Goal: Check status

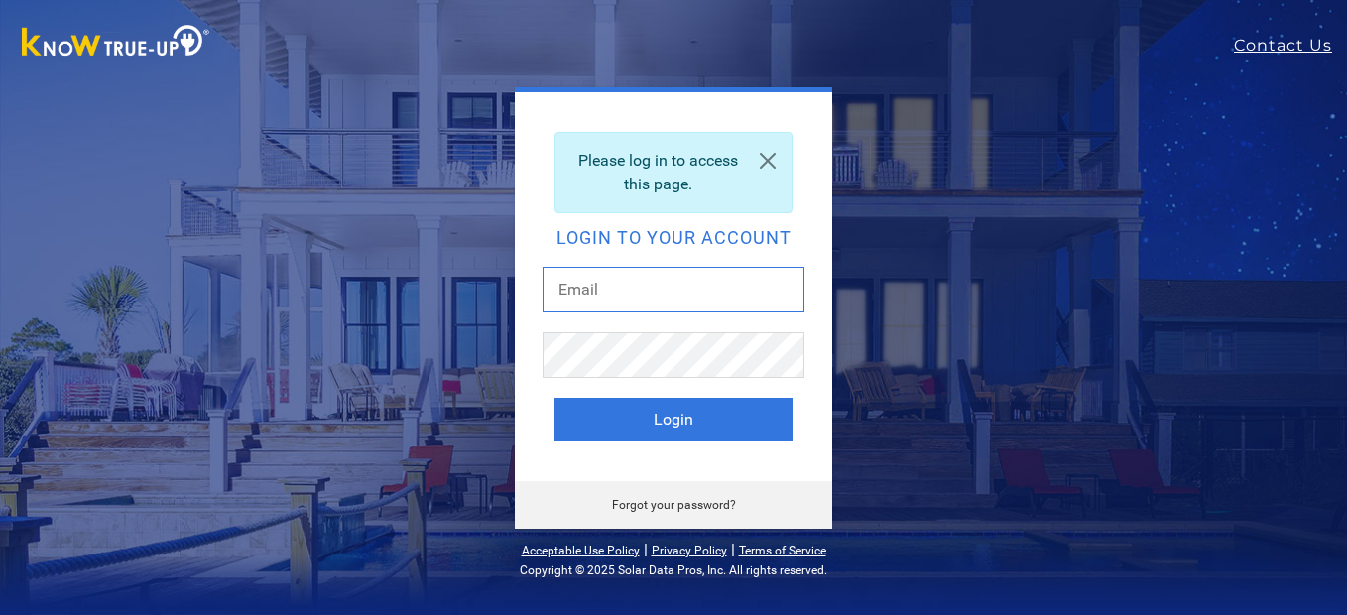
click at [664, 284] on input "text" at bounding box center [674, 290] width 262 height 46
click at [664, 285] on input "text" at bounding box center [674, 290] width 262 height 46
type input "[EMAIL_ADDRESS][DOMAIN_NAME]"
click at [555, 398] on button "Login" at bounding box center [674, 420] width 238 height 44
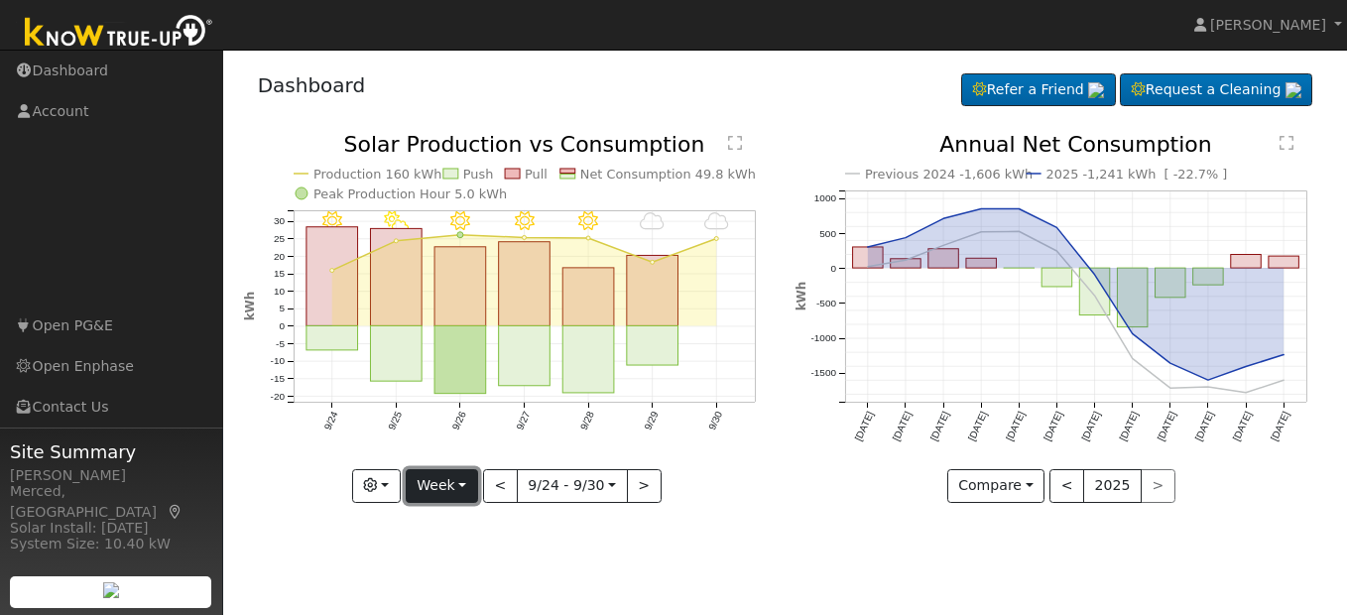
click at [454, 481] on button "Week" at bounding box center [442, 486] width 72 height 34
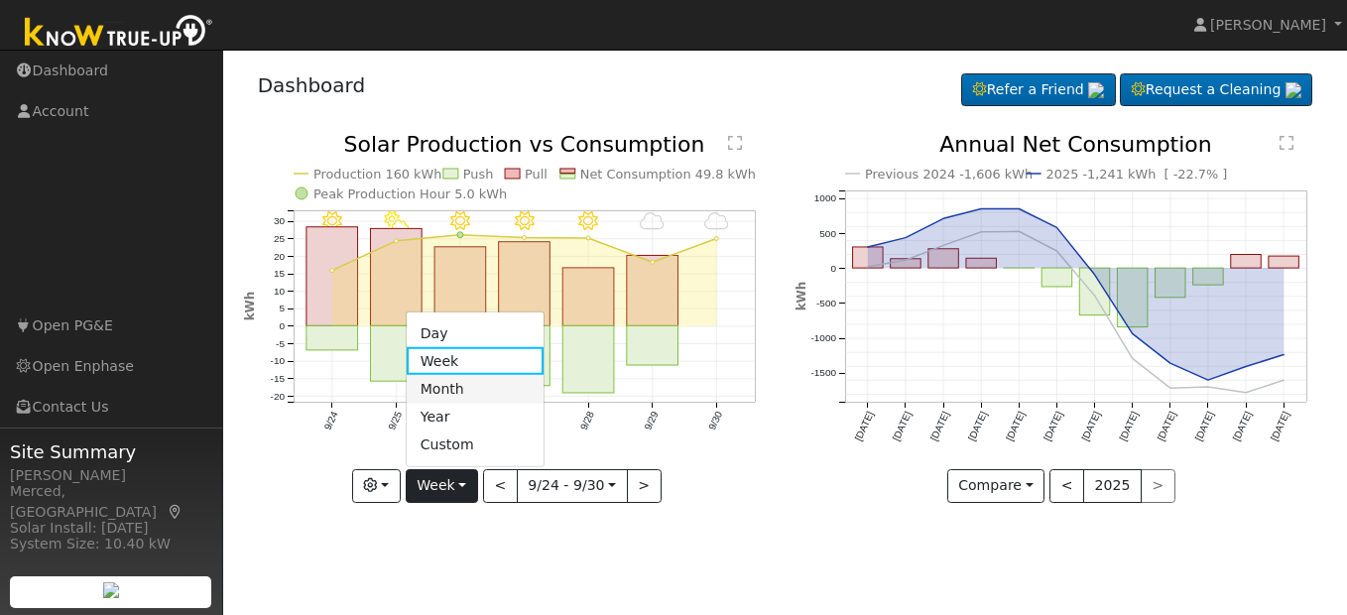
click at [455, 393] on link "Month" at bounding box center [476, 389] width 138 height 28
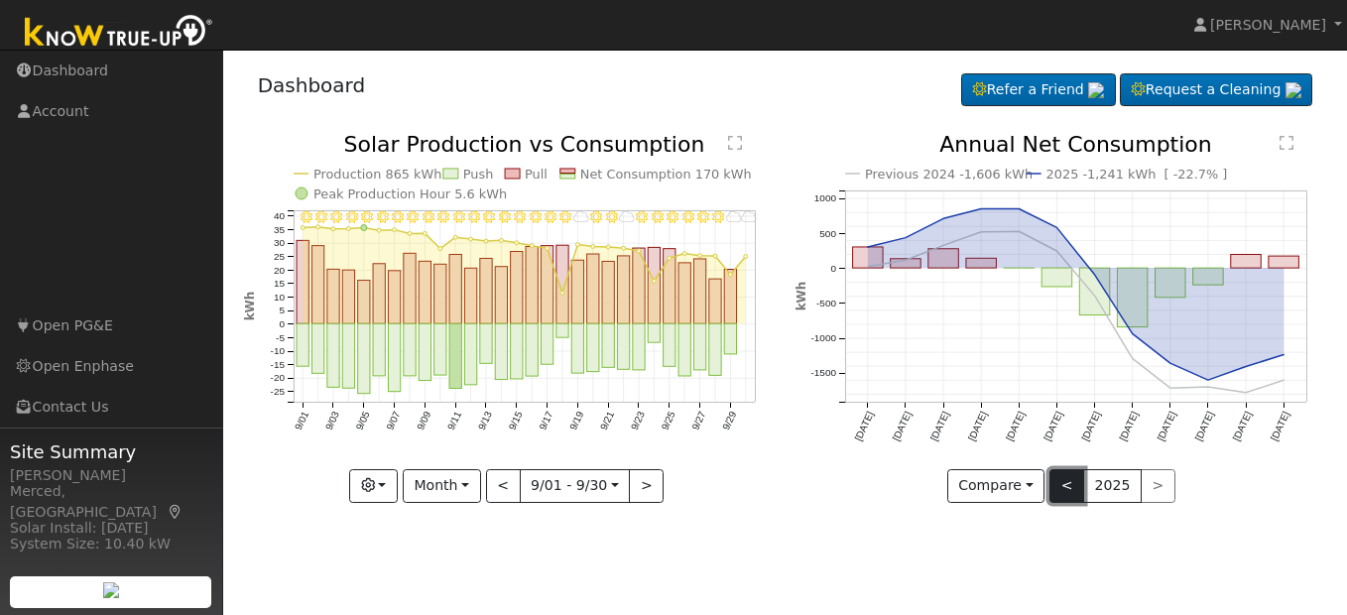
click at [1063, 485] on button "<" at bounding box center [1067, 486] width 35 height 34
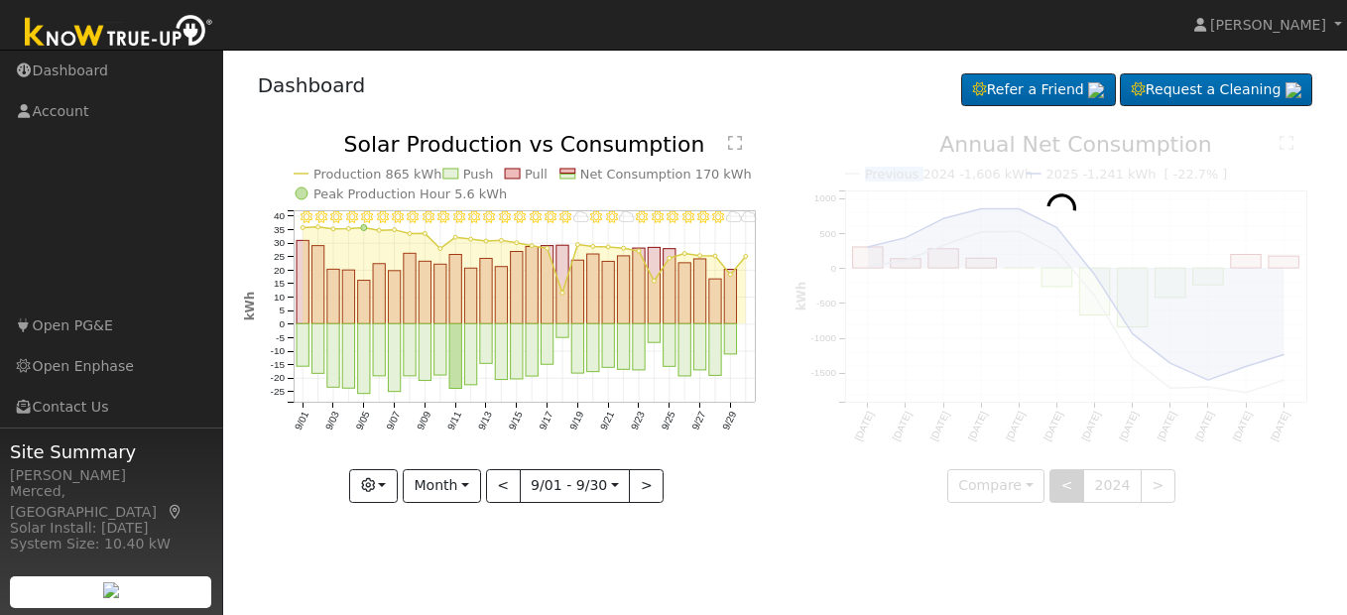
click at [1063, 485] on div at bounding box center [1061, 318] width 531 height 369
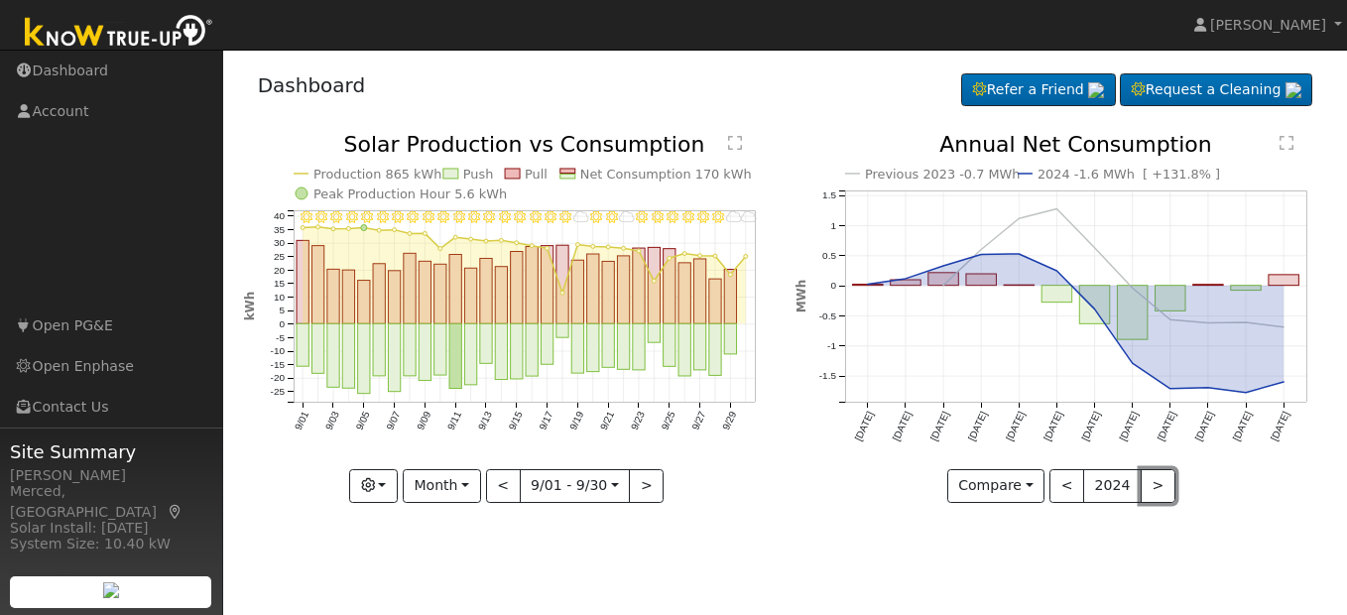
drag, startPoint x: 1063, startPoint y: 485, endPoint x: 1158, endPoint y: 492, distance: 95.5
click at [1158, 492] on button ">" at bounding box center [1158, 486] width 35 height 34
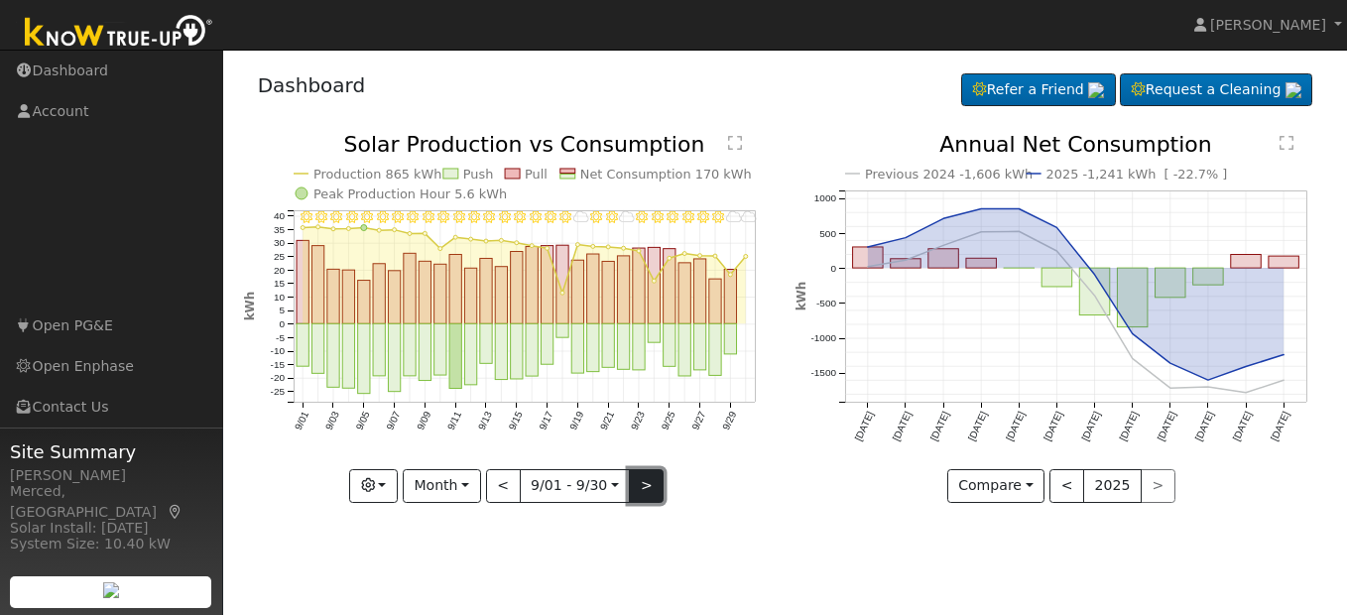
click at [648, 482] on button ">" at bounding box center [646, 486] width 35 height 34
type input "2025-10-01"
click at [0, 0] on div at bounding box center [0, 0] width 0 height 0
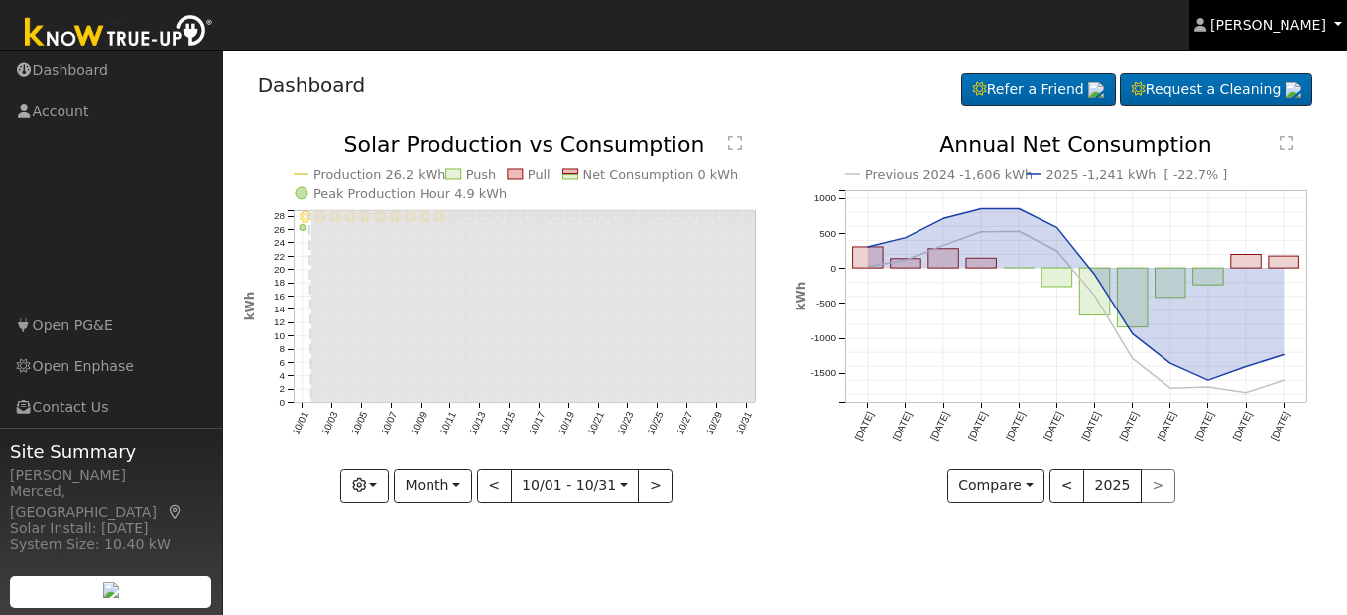
click at [1299, 19] on span "James Mendoza" at bounding box center [1268, 25] width 116 height 16
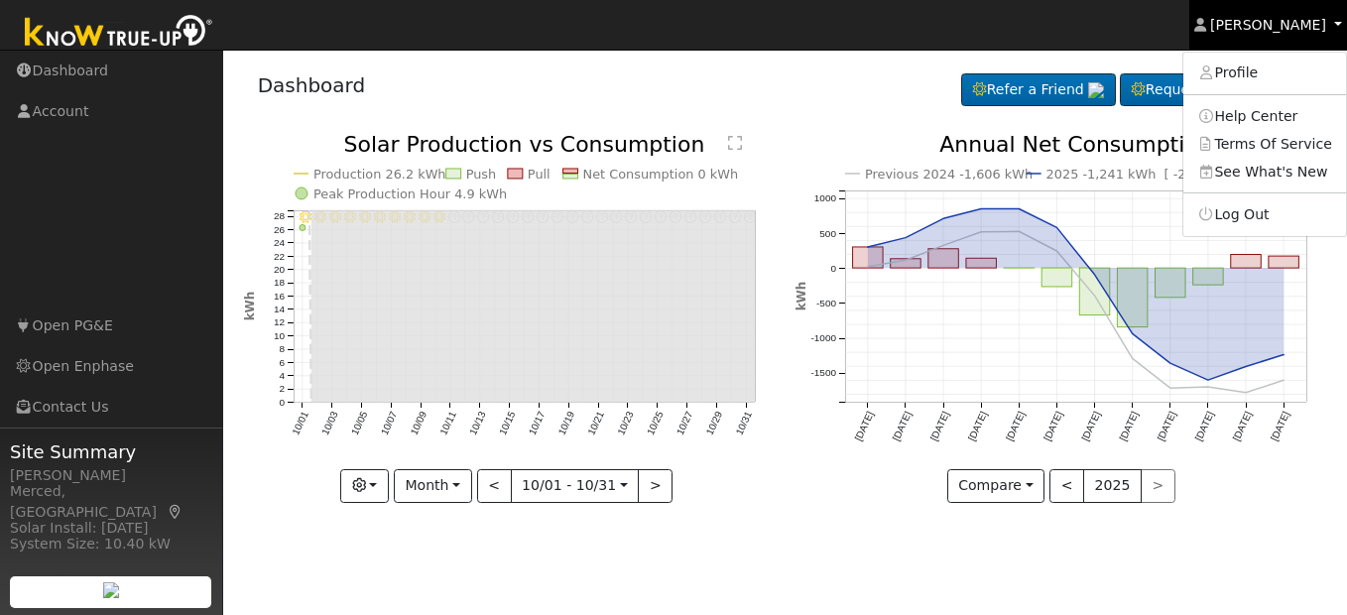
click at [1299, 19] on span "James Mendoza" at bounding box center [1268, 25] width 116 height 16
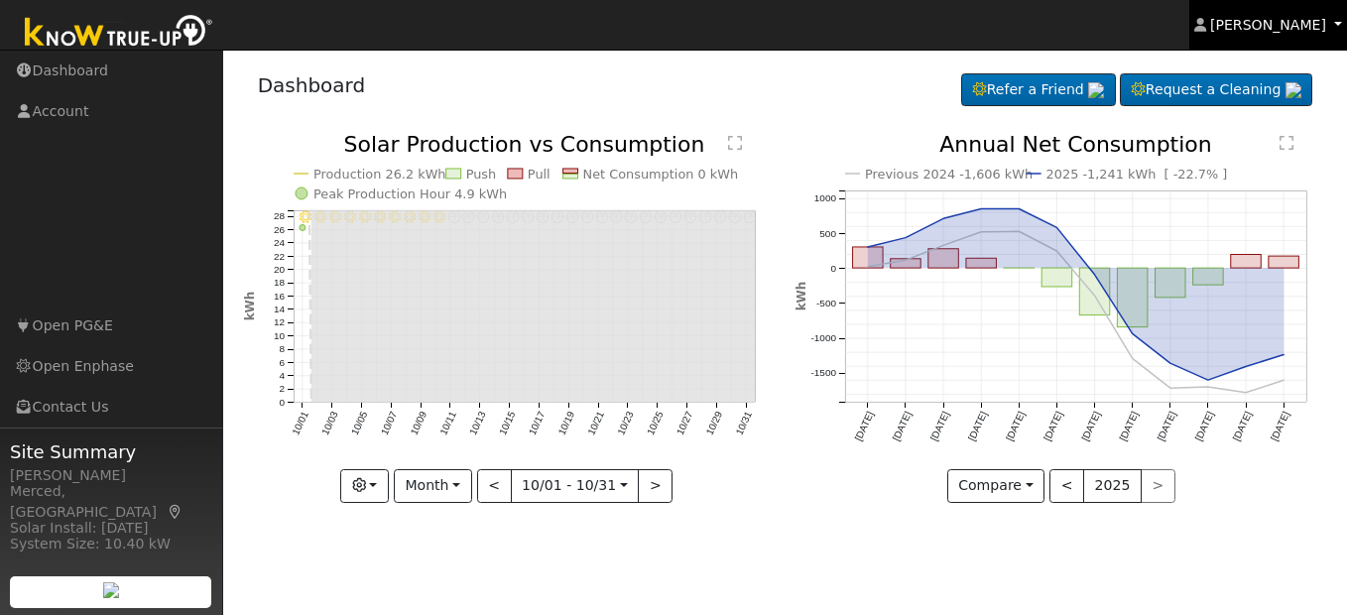
click at [1299, 26] on span "James Mendoza" at bounding box center [1268, 25] width 116 height 16
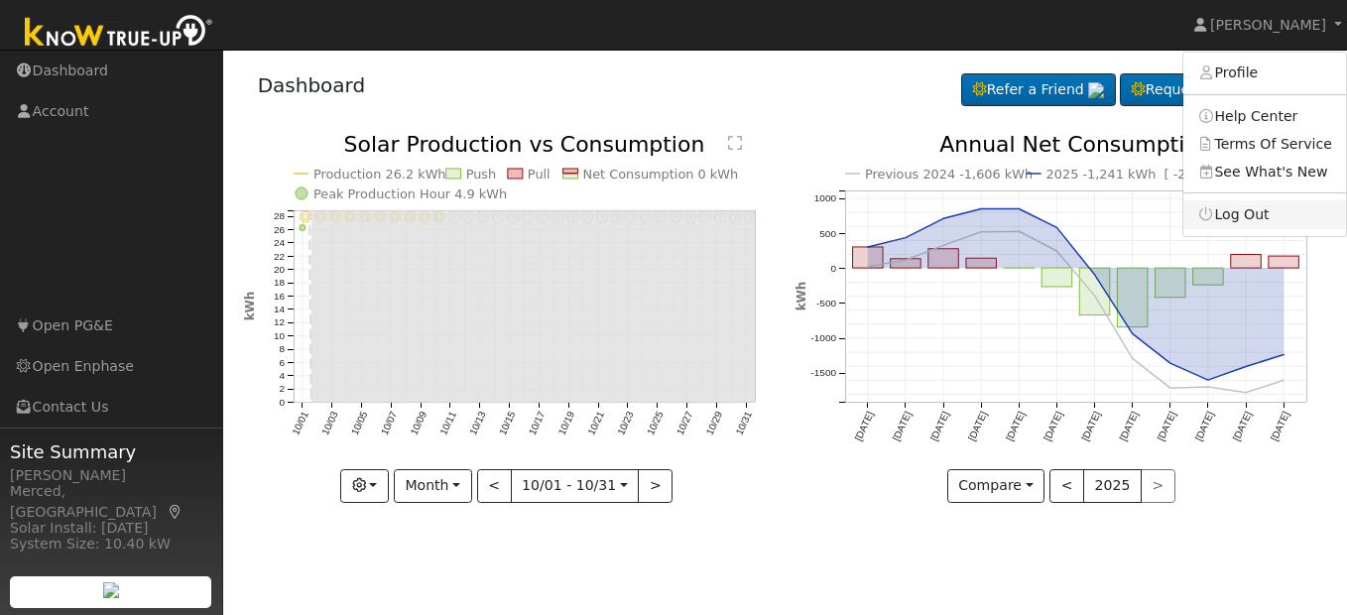
click at [1258, 209] on link "Log Out" at bounding box center [1265, 214] width 163 height 28
